Goal: Find specific page/section: Find specific page/section

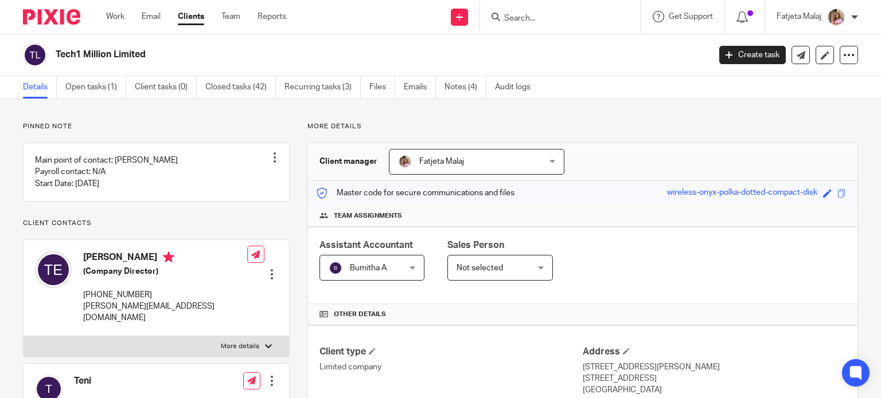
scroll to position [194, 0]
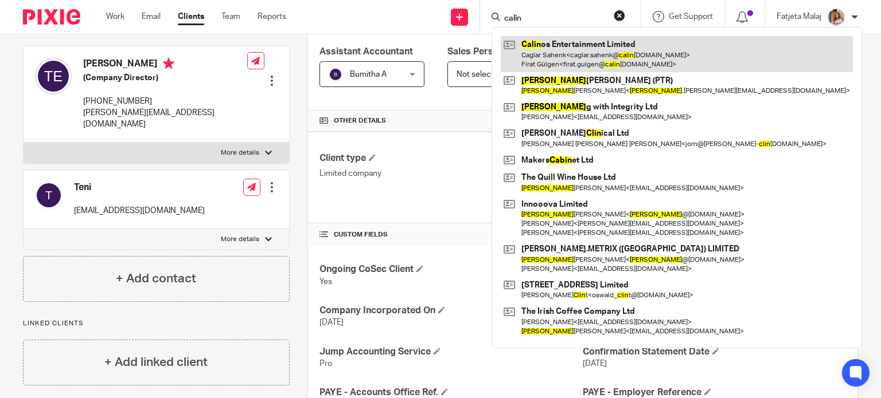
type input "calin"
click at [570, 64] on link at bounding box center [677, 54] width 352 height 36
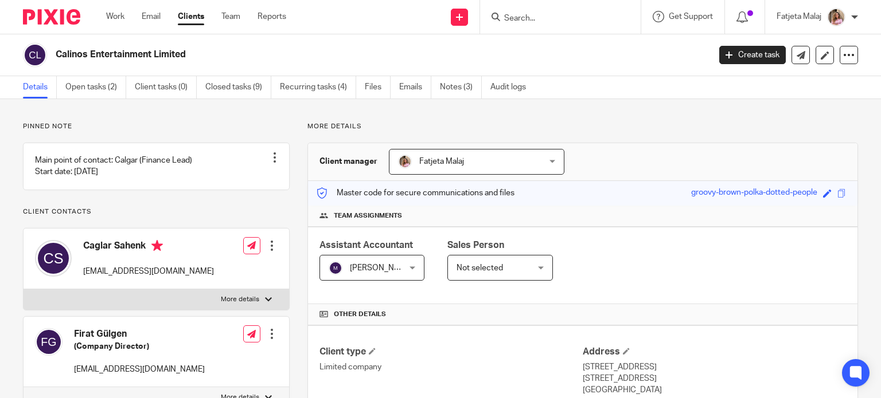
scroll to position [176, 0]
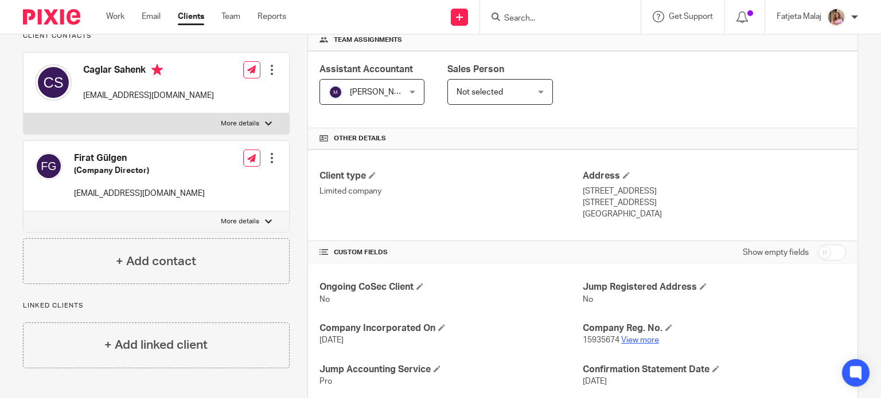
click at [629, 339] on link "View more" at bounding box center [640, 341] width 38 height 8
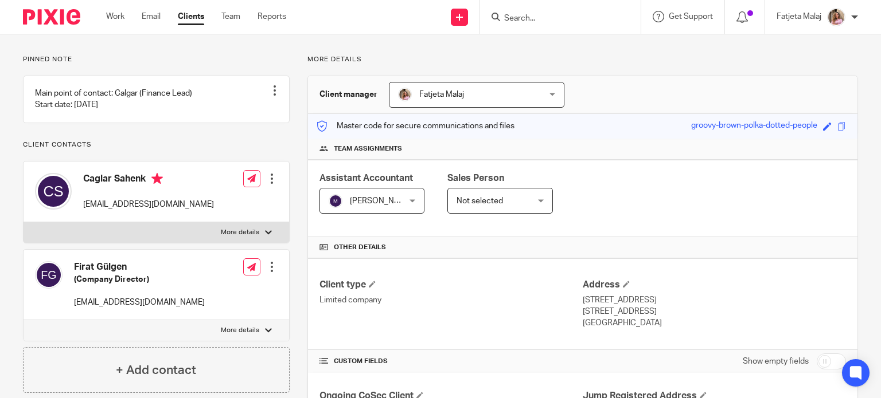
scroll to position [0, 0]
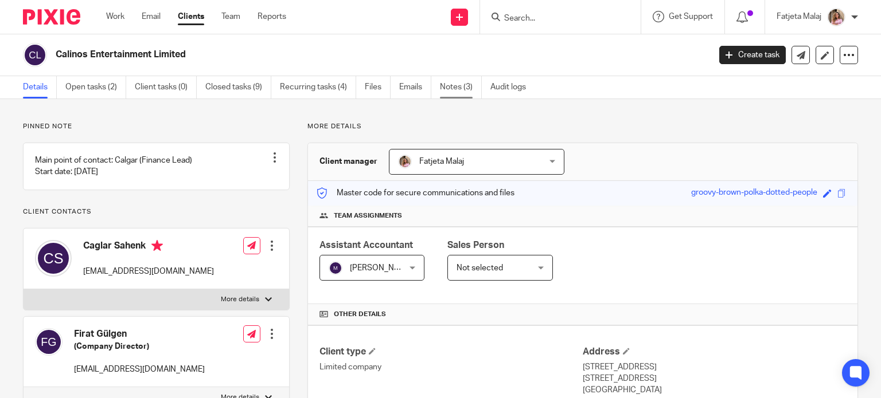
click at [459, 94] on link "Notes (3)" at bounding box center [461, 87] width 42 height 22
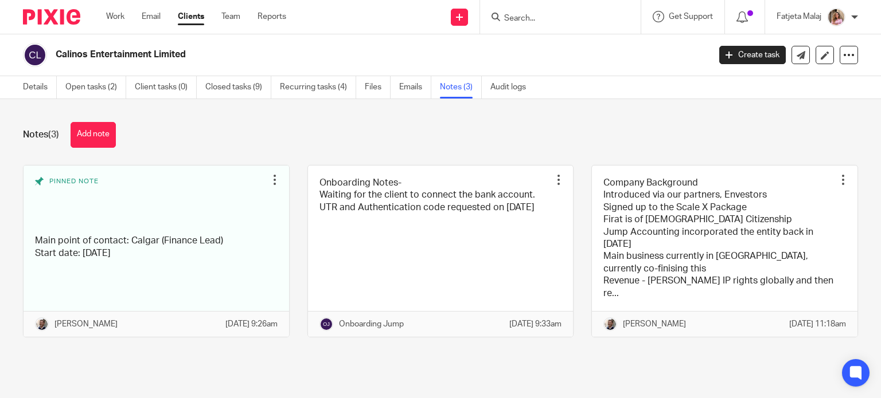
click at [94, 382] on main "Calinos Entertainment Limited Create task Update from Companies House Export da…" at bounding box center [440, 199] width 881 height 398
